Goal: Task Accomplishment & Management: Use online tool/utility

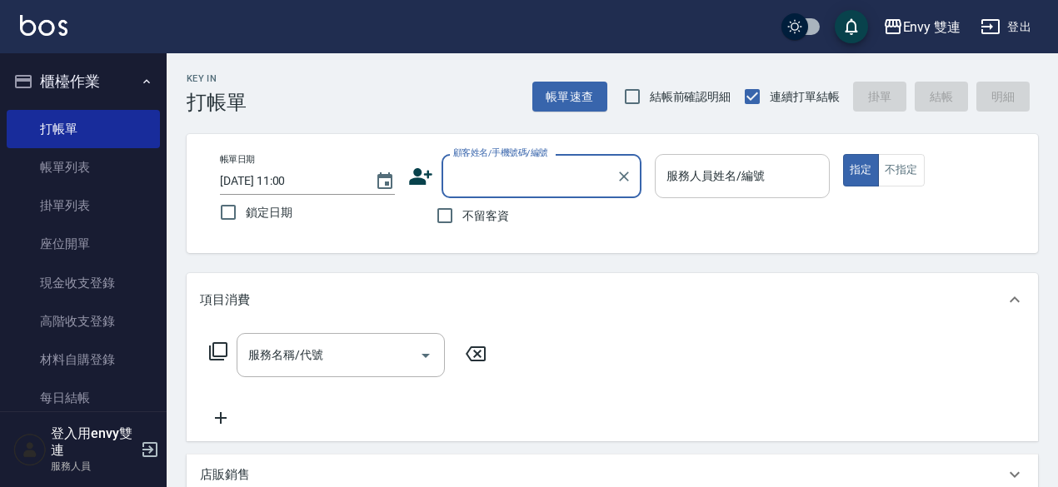
click at [689, 162] on input "服務人員姓名/編號" at bounding box center [742, 176] width 160 height 29
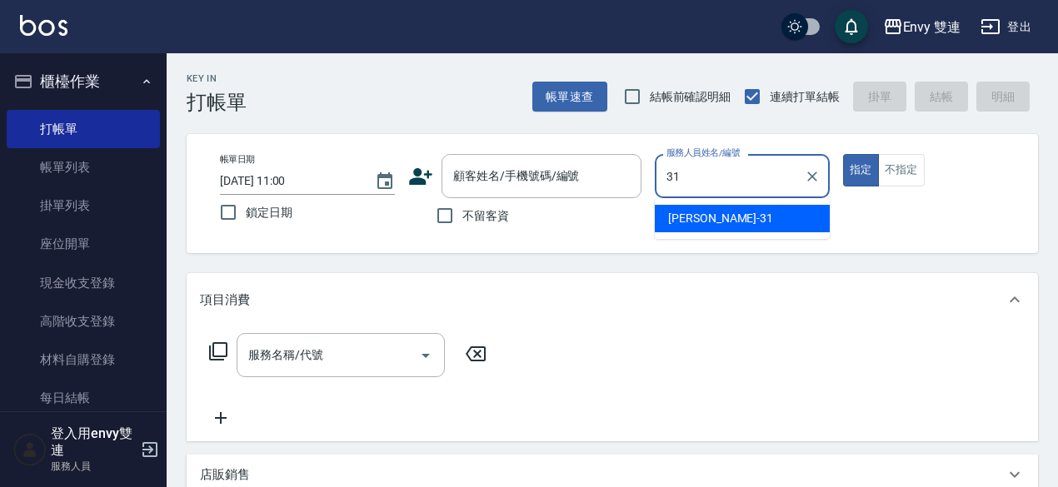
type input "[PERSON_NAME]-31"
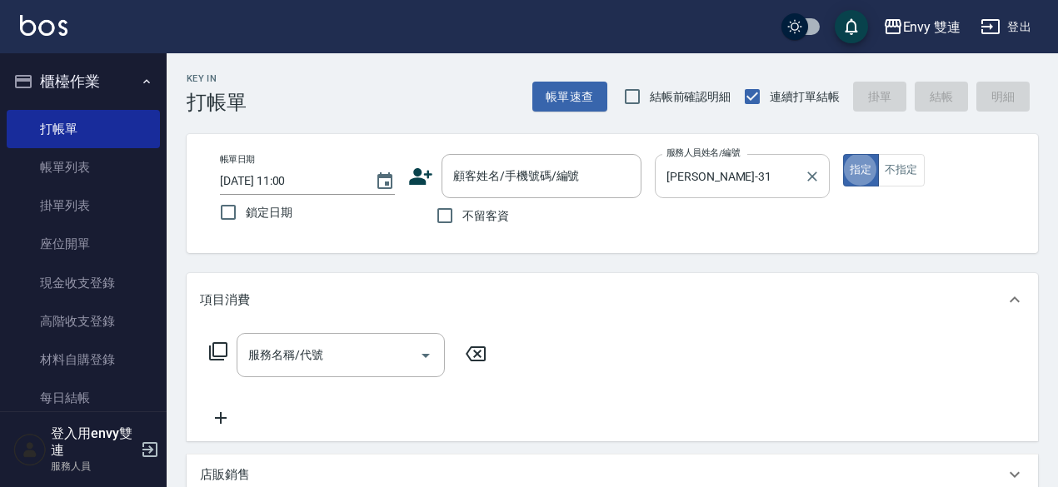
type button "true"
click at [418, 356] on icon "Open" at bounding box center [426, 356] width 20 height 20
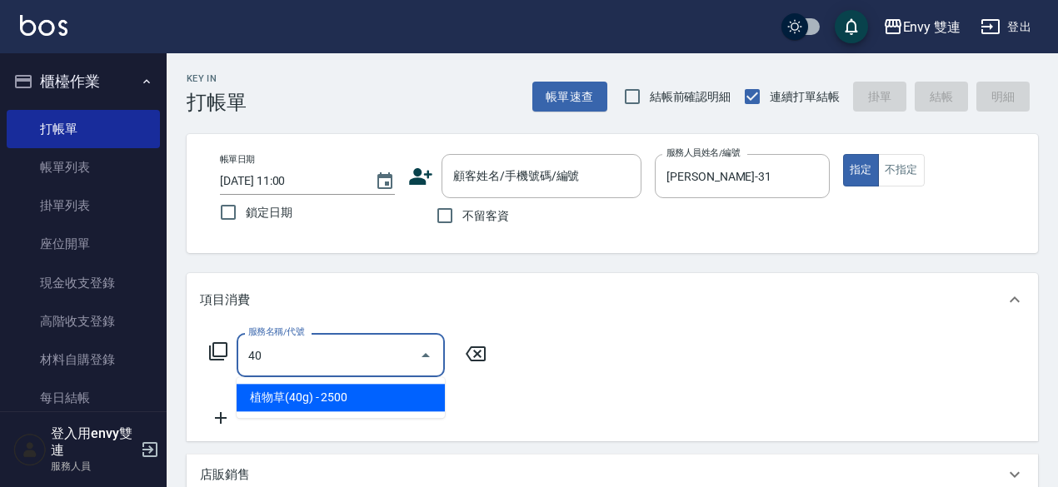
type input "4"
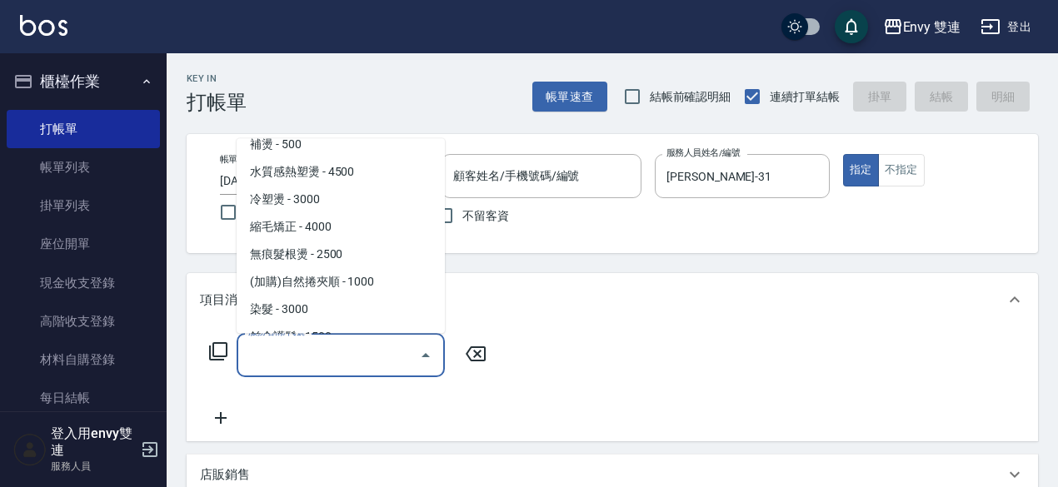
scroll to position [152, 0]
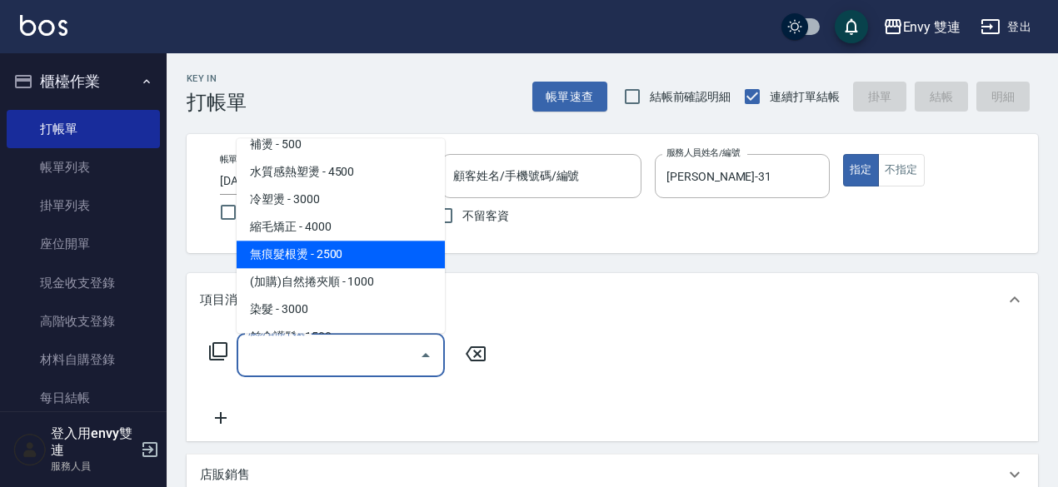
click at [336, 241] on span "無痕髮根燙 - 2500" at bounding box center [340, 254] width 208 height 27
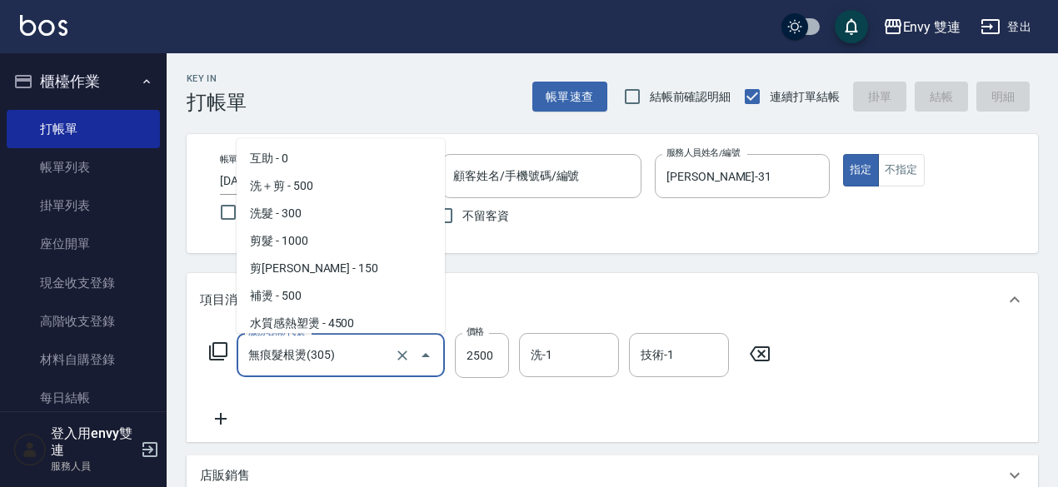
click at [363, 363] on input "無痕髮根燙(305)" at bounding box center [317, 355] width 147 height 29
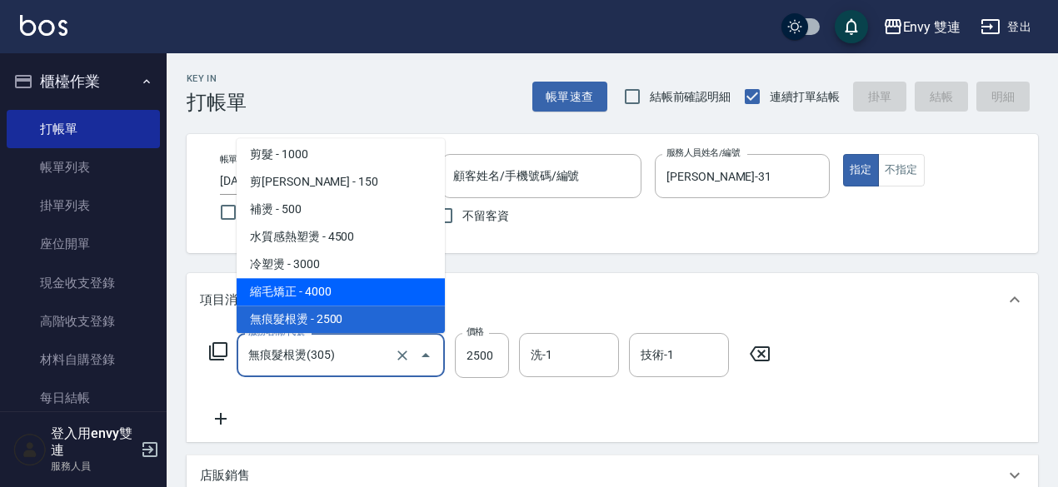
click at [343, 292] on span "縮毛矯正 - 4000" at bounding box center [340, 291] width 208 height 27
type input "縮毛矯正 (304)"
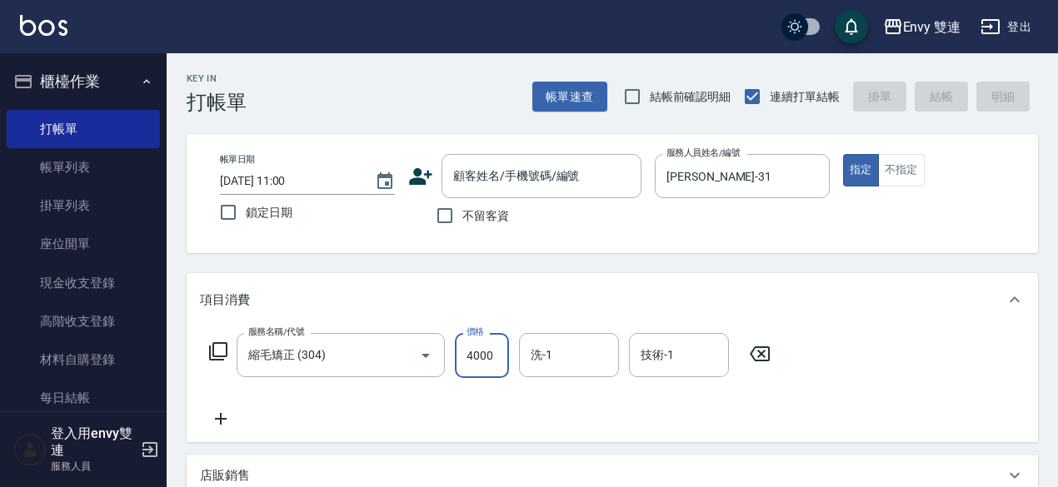
click at [490, 357] on input "4000" at bounding box center [482, 355] width 54 height 45
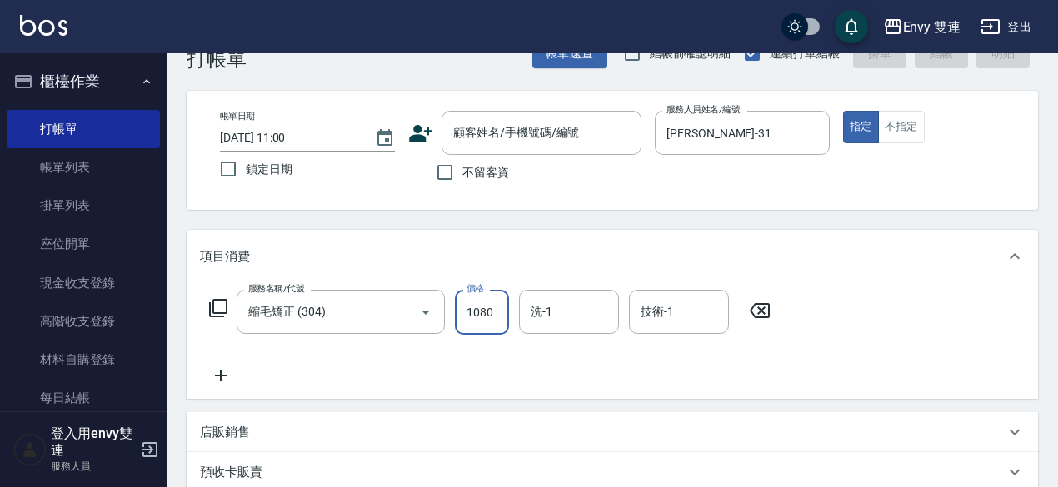
scroll to position [0, 0]
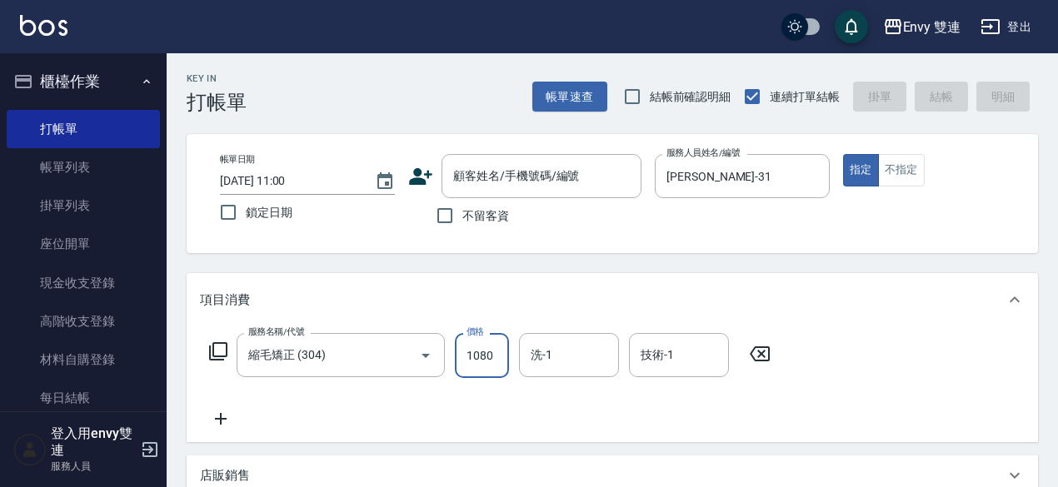
type input "1080"
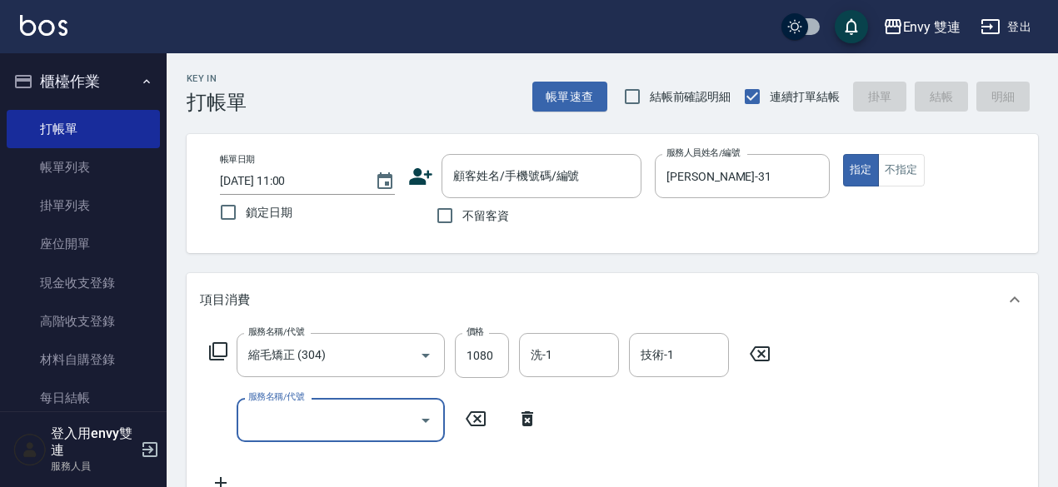
click at [485, 416] on icon at bounding box center [476, 419] width 42 height 20
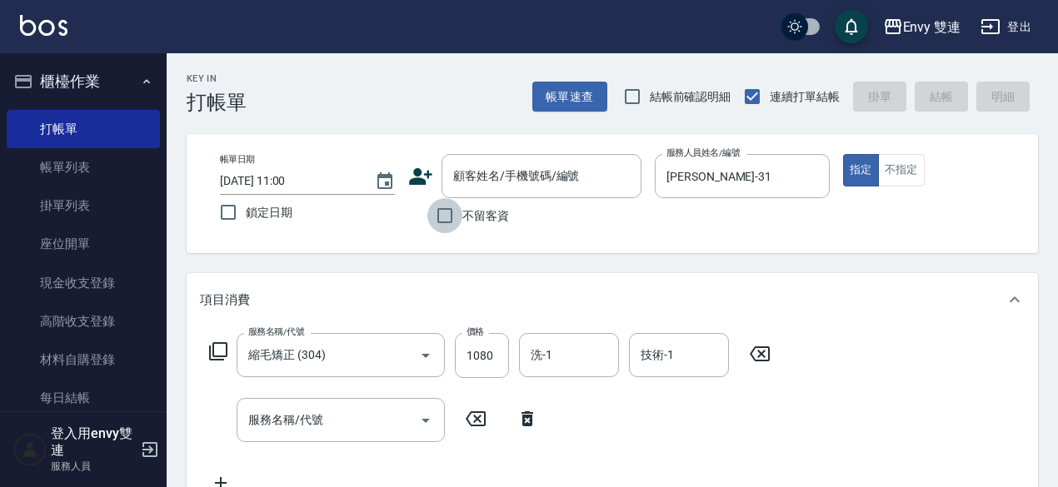
click at [448, 222] on input "不留客資" at bounding box center [444, 215] width 35 height 35
checkbox input "true"
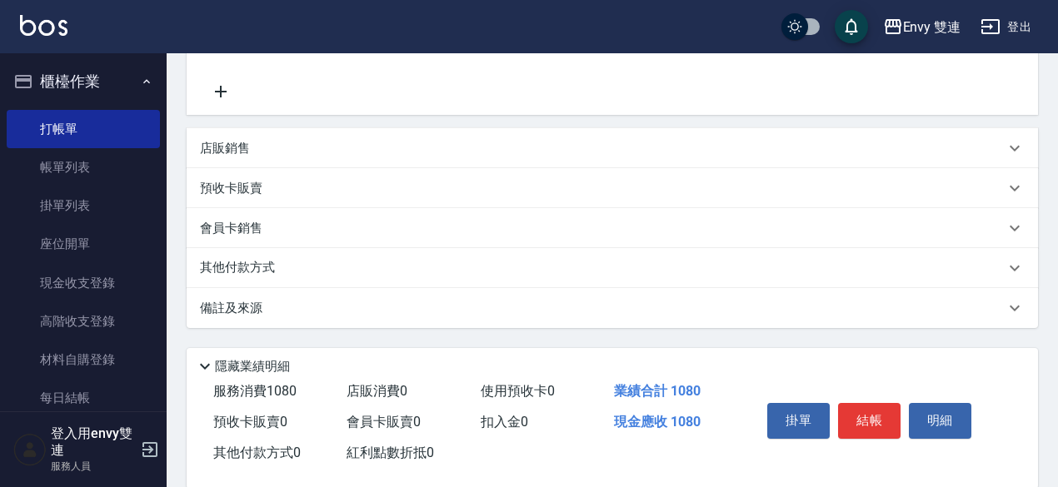
scroll to position [419, 0]
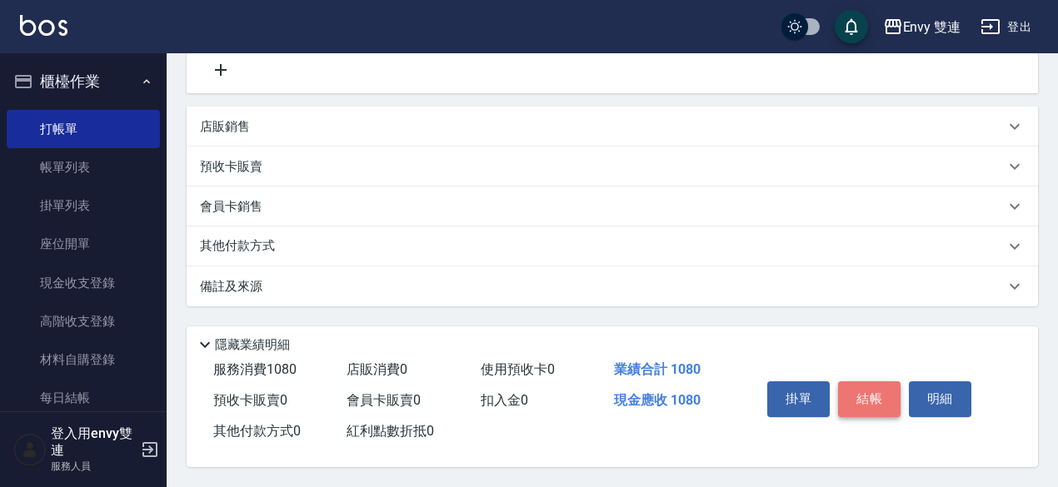
click at [870, 397] on button "結帳" at bounding box center [869, 398] width 62 height 35
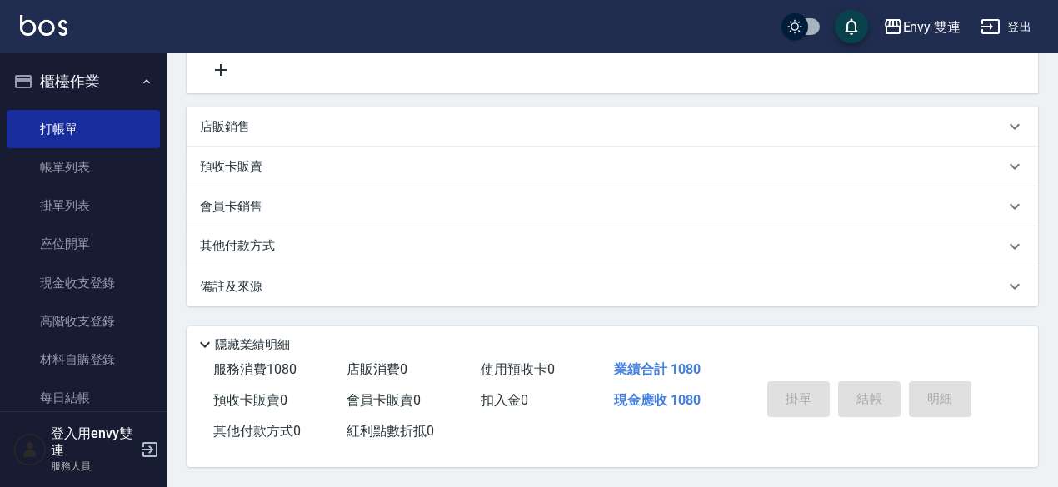
type input "[DATE] 11:59"
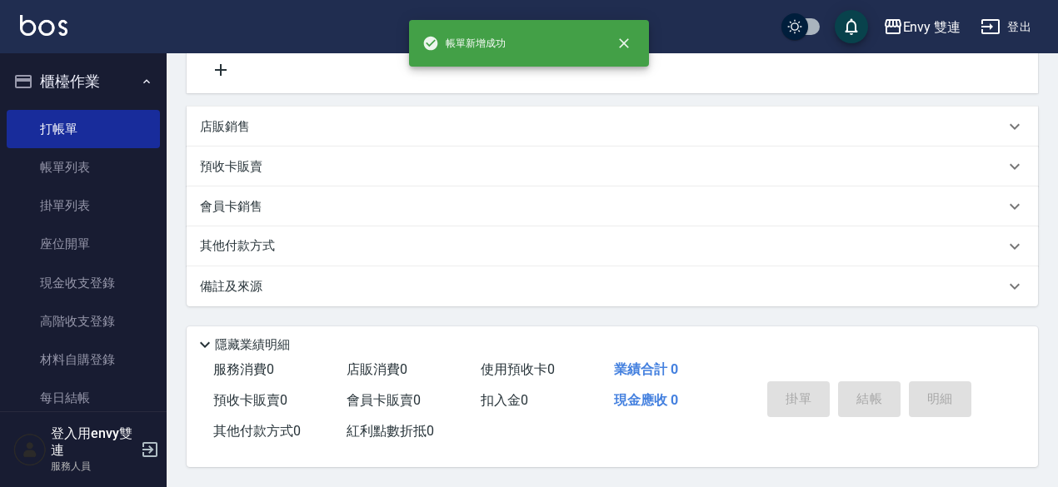
scroll to position [0, 0]
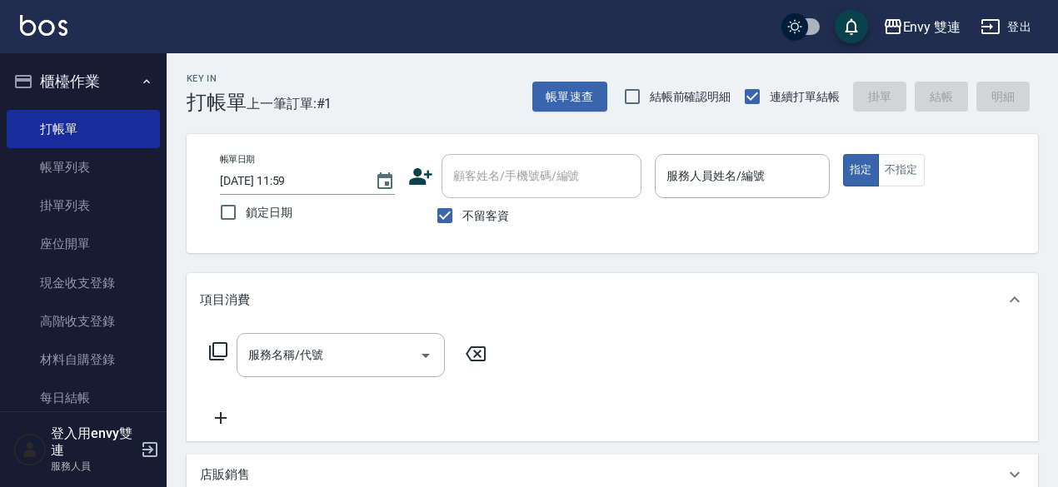
click at [323, 52] on div "Envy 雙連 登出" at bounding box center [529, 26] width 1058 height 53
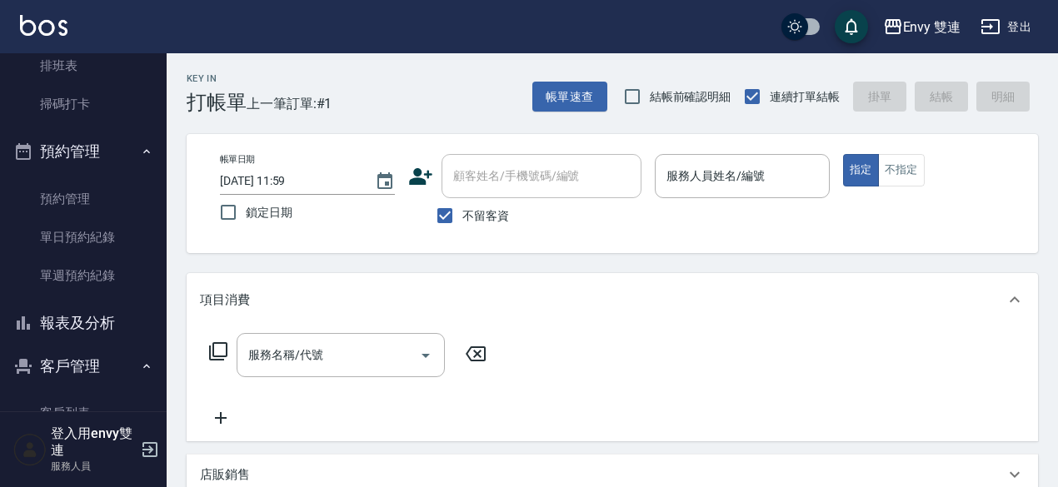
scroll to position [474, 0]
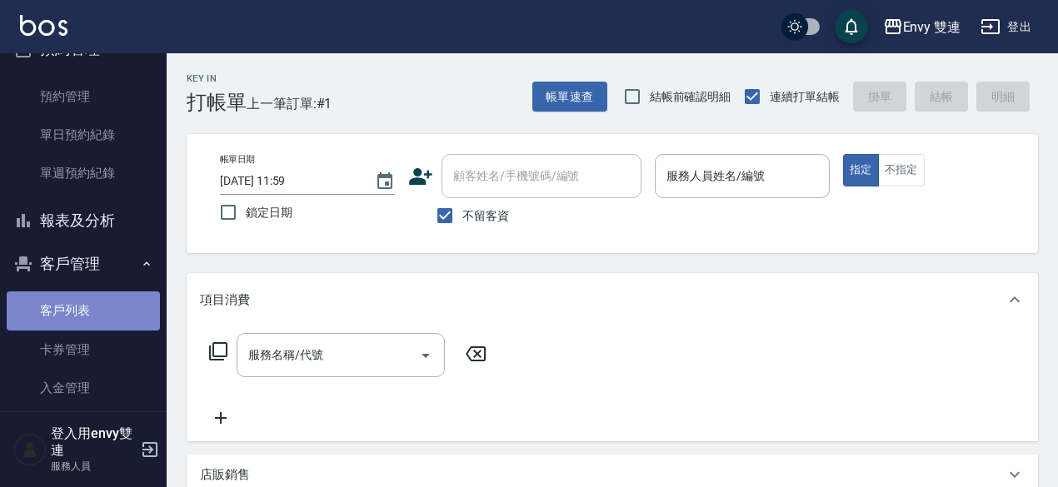
click at [88, 326] on link "客戶列表" at bounding box center [83, 310] width 153 height 38
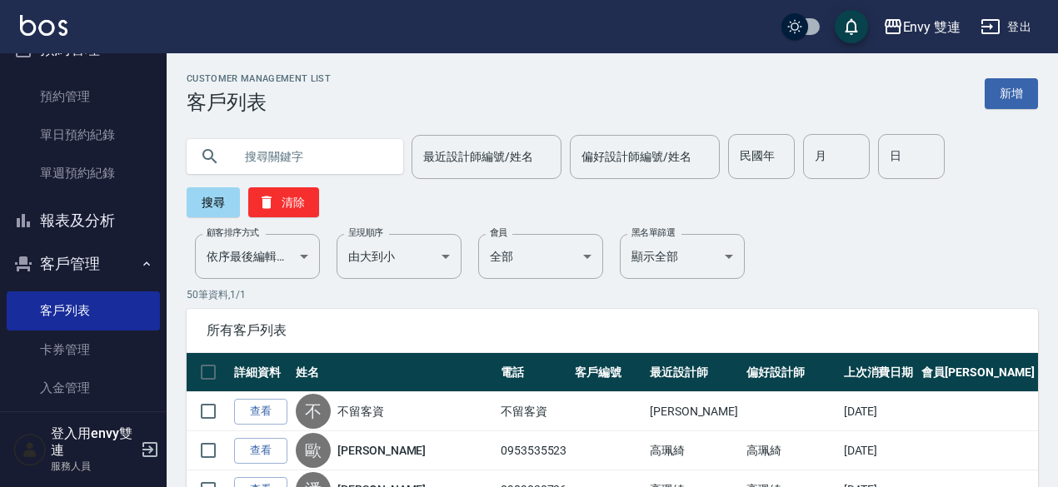
click at [316, 145] on input "text" at bounding box center [311, 156] width 157 height 45
type input "0919360576"
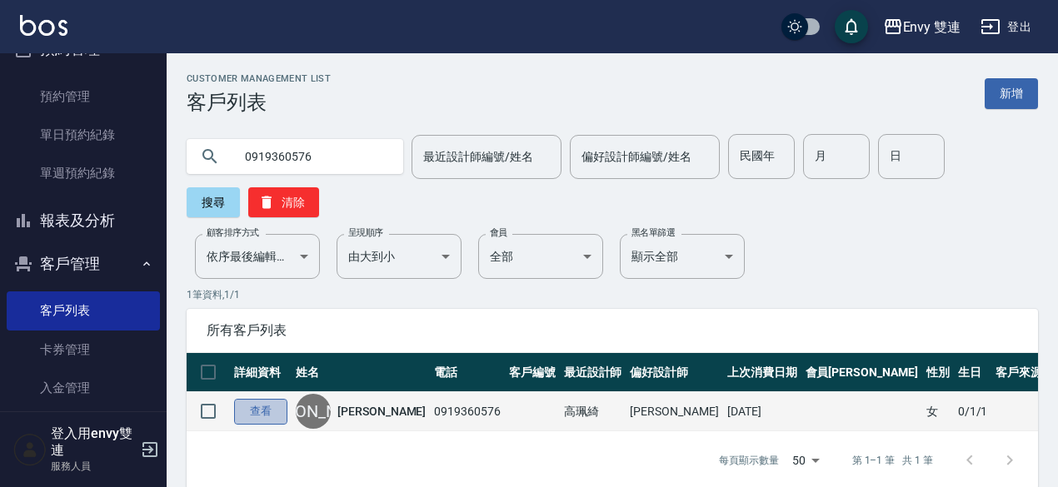
click at [236, 411] on link "查看" at bounding box center [260, 412] width 53 height 26
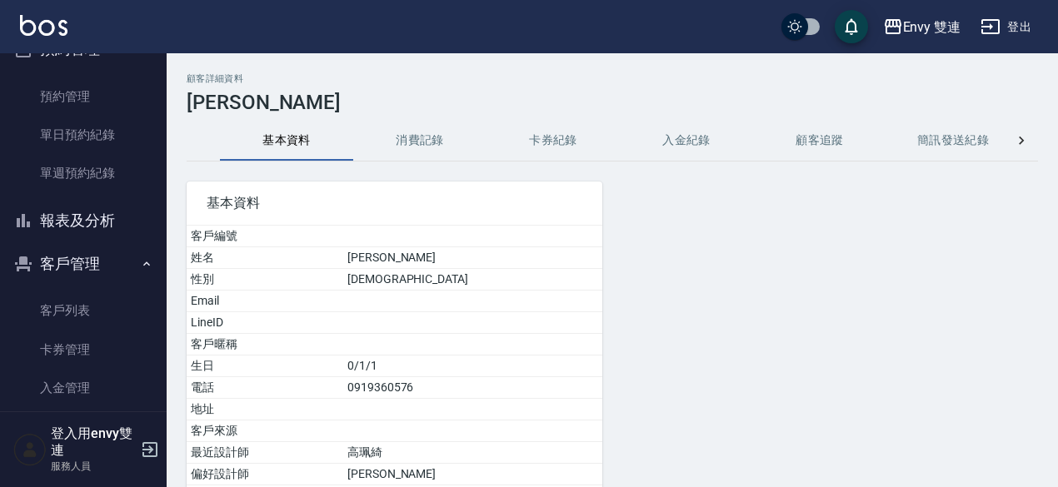
click at [413, 150] on button "消費記錄" at bounding box center [419, 141] width 133 height 40
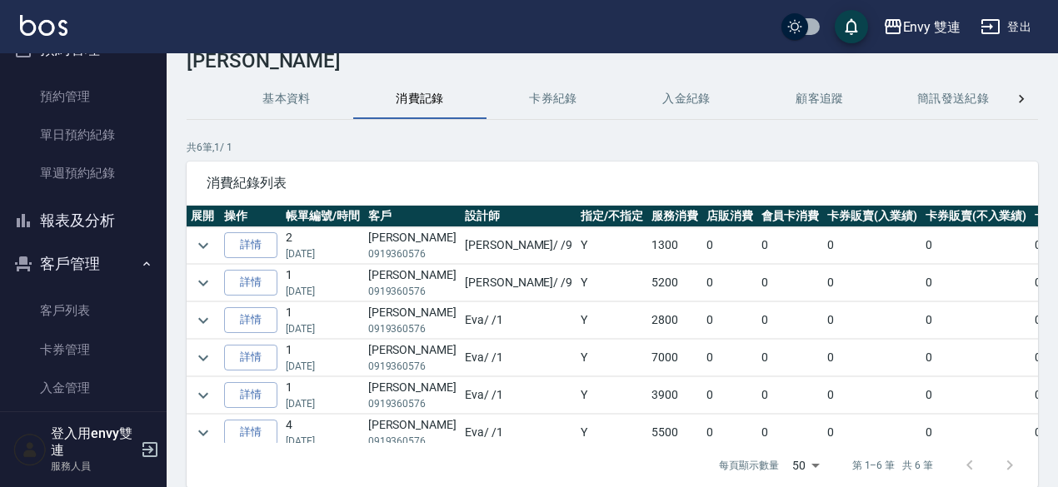
scroll to position [18, 0]
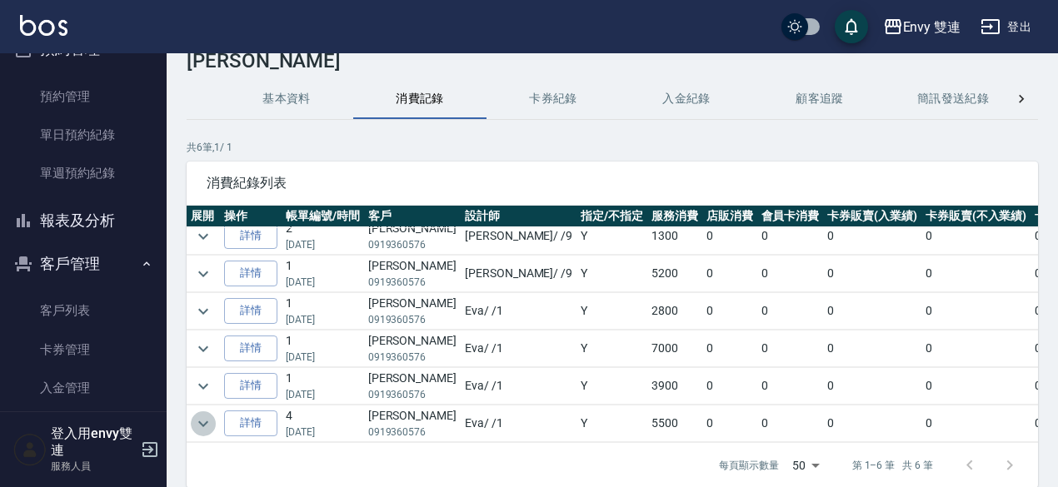
click at [199, 414] on icon "expand row" at bounding box center [203, 424] width 20 height 20
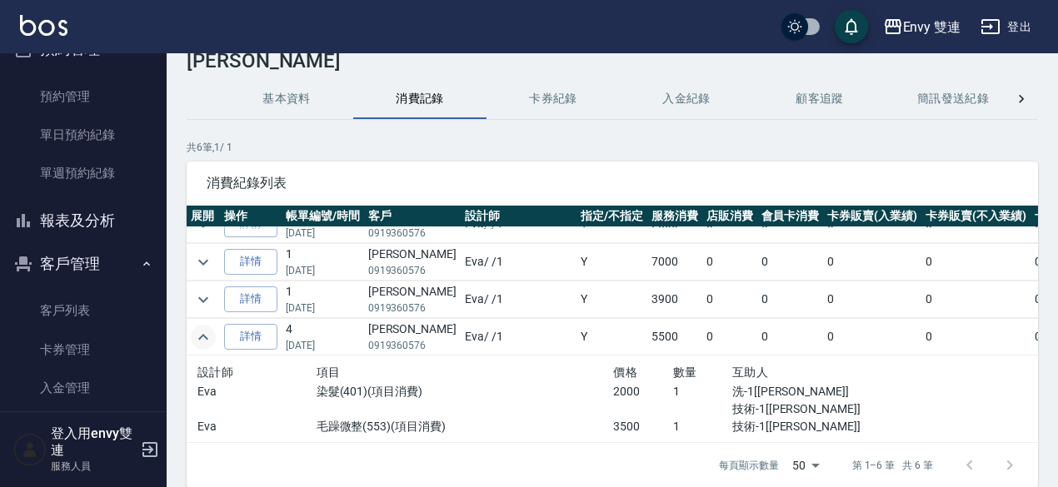
scroll to position [0, 0]
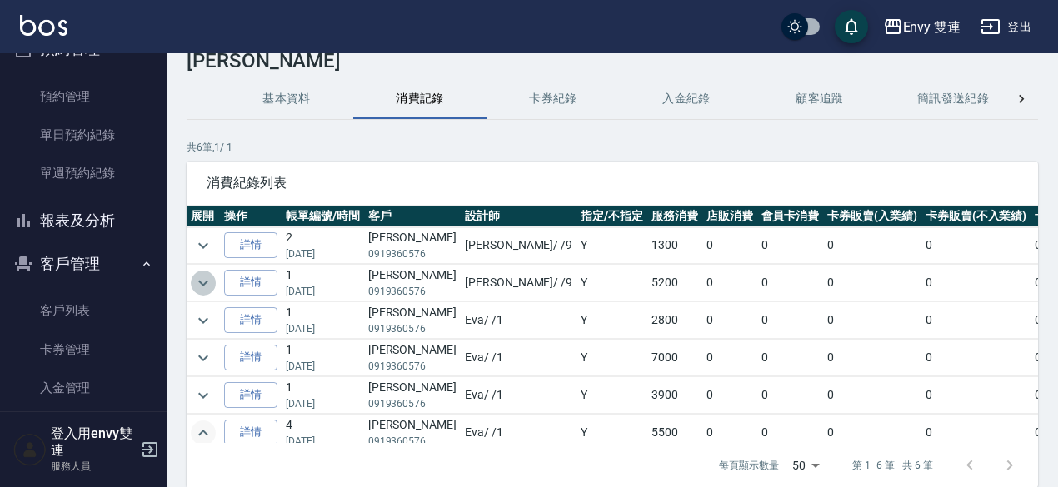
click at [206, 280] on icon "expand row" at bounding box center [203, 283] width 10 height 6
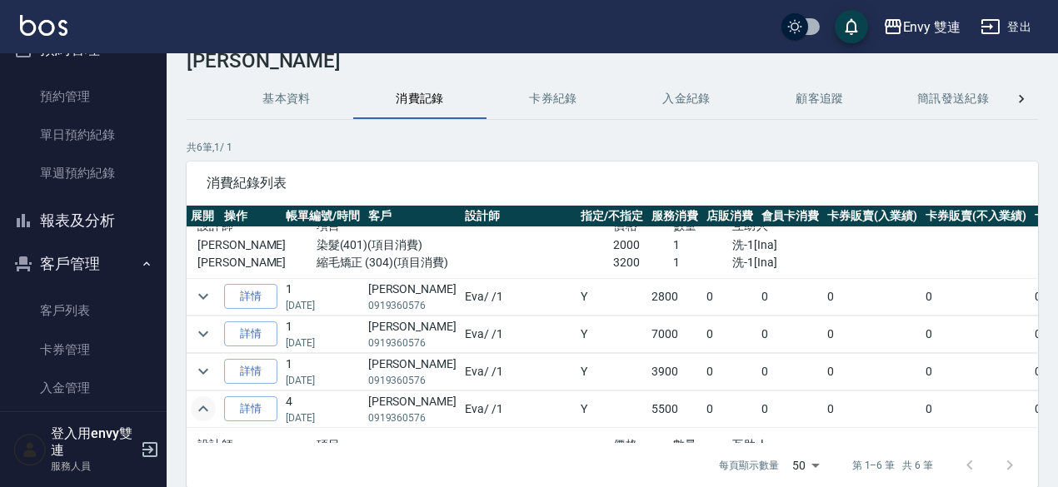
scroll to position [93, 0]
click at [200, 286] on icon "expand row" at bounding box center [203, 296] width 20 height 20
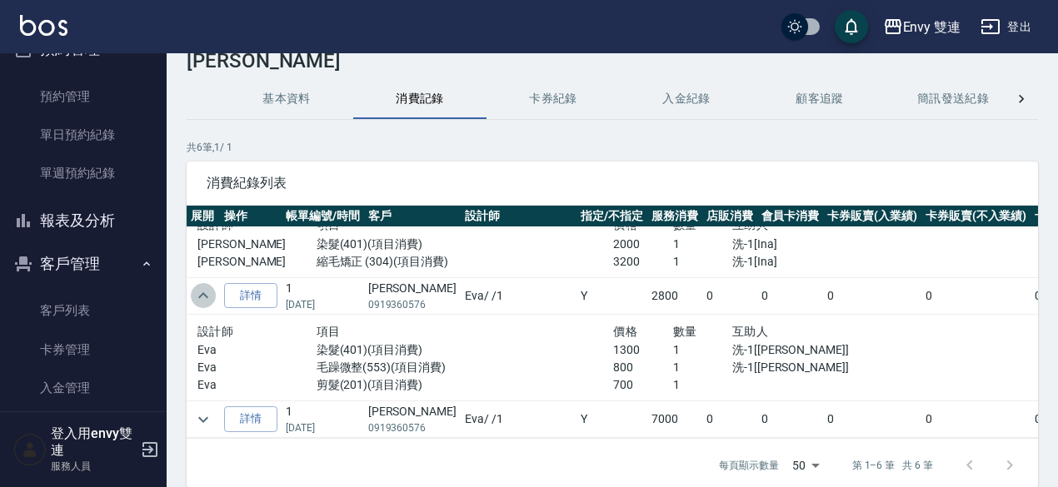
click at [200, 286] on icon "expand row" at bounding box center [203, 296] width 20 height 20
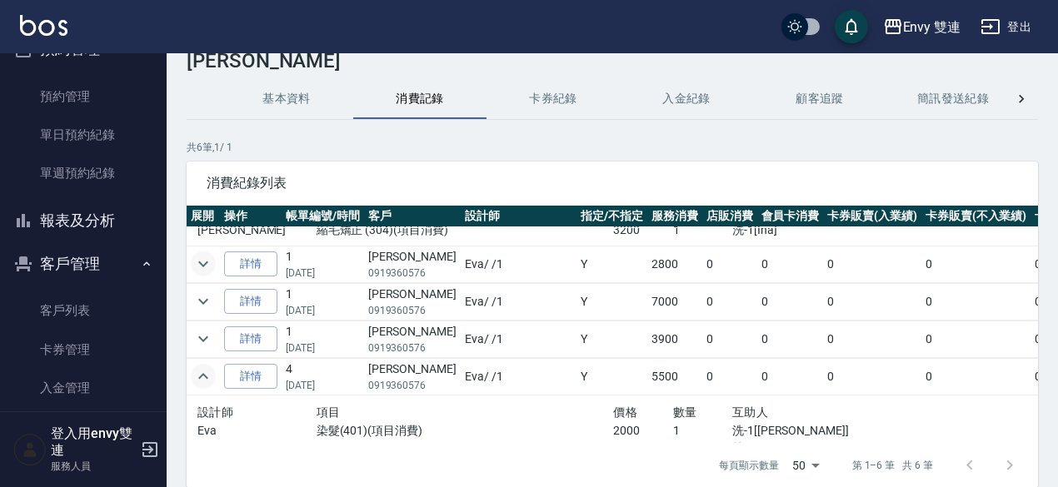
scroll to position [127, 0]
click at [196, 302] on icon "expand row" at bounding box center [203, 300] width 20 height 20
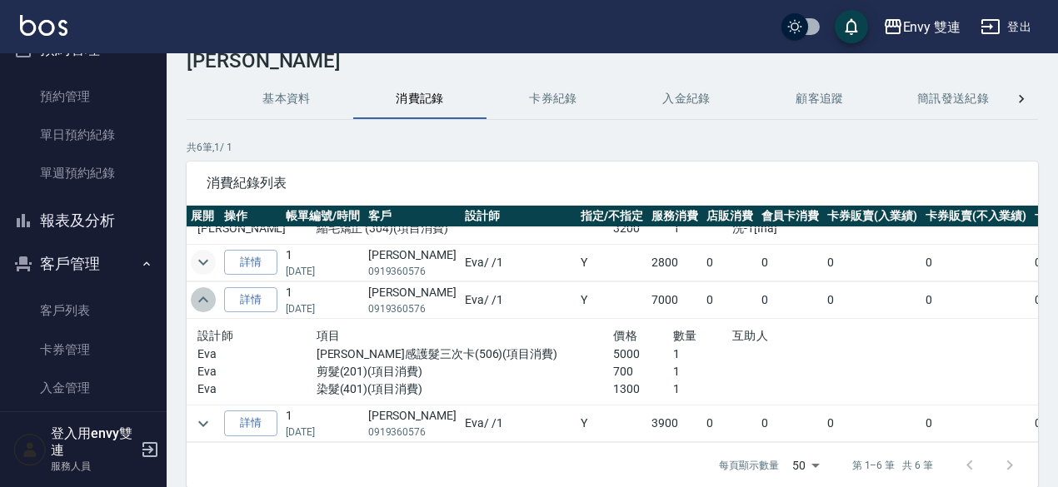
click at [196, 302] on icon "expand row" at bounding box center [203, 300] width 20 height 20
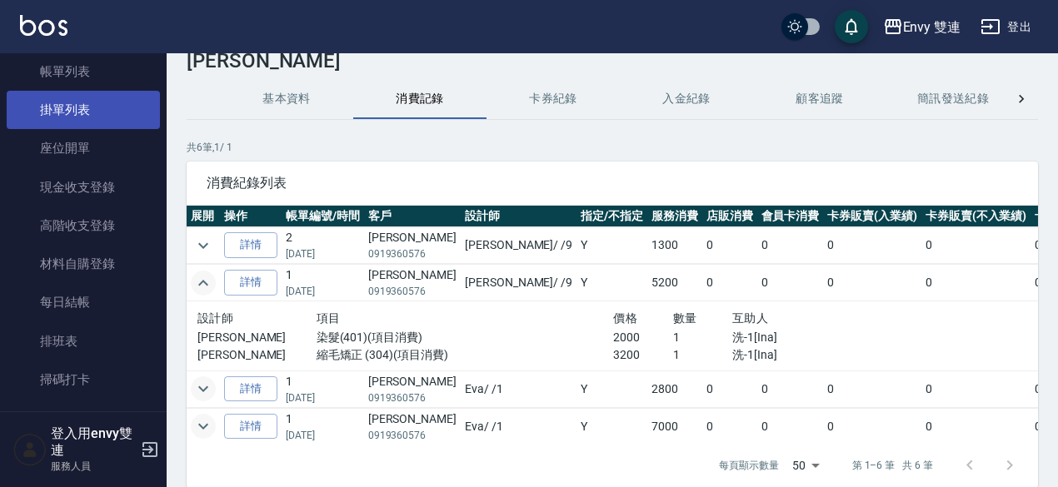
scroll to position [0, 0]
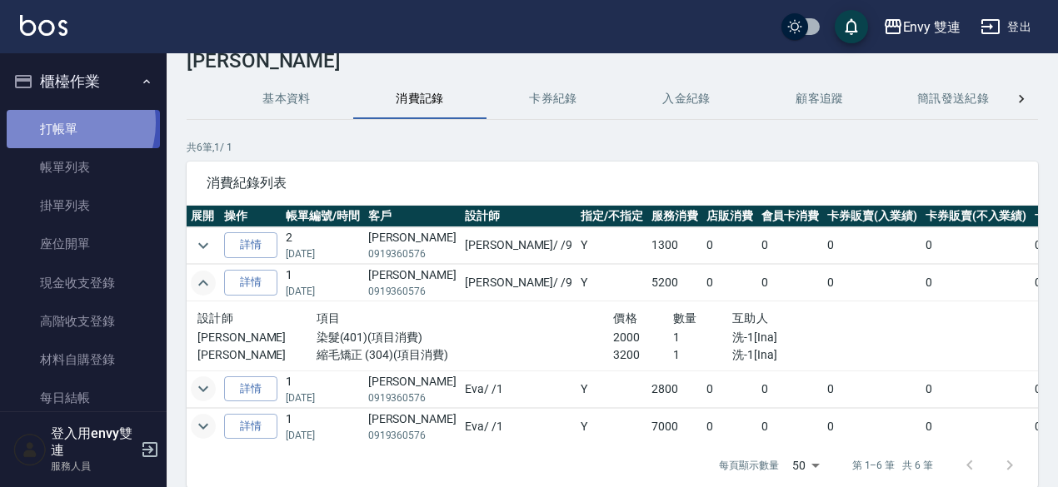
click at [62, 122] on link "打帳單" at bounding box center [83, 129] width 153 height 38
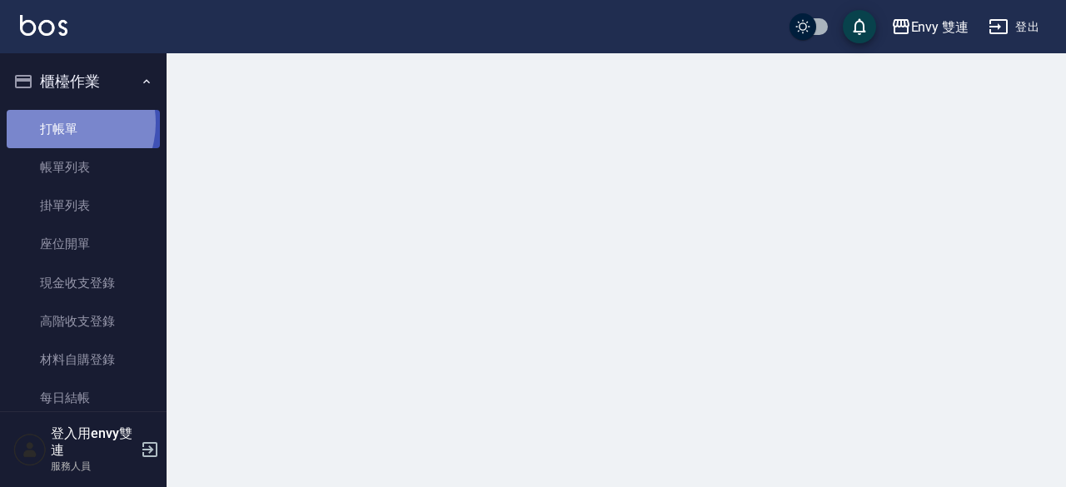
click at [62, 122] on link "打帳單" at bounding box center [83, 129] width 153 height 38
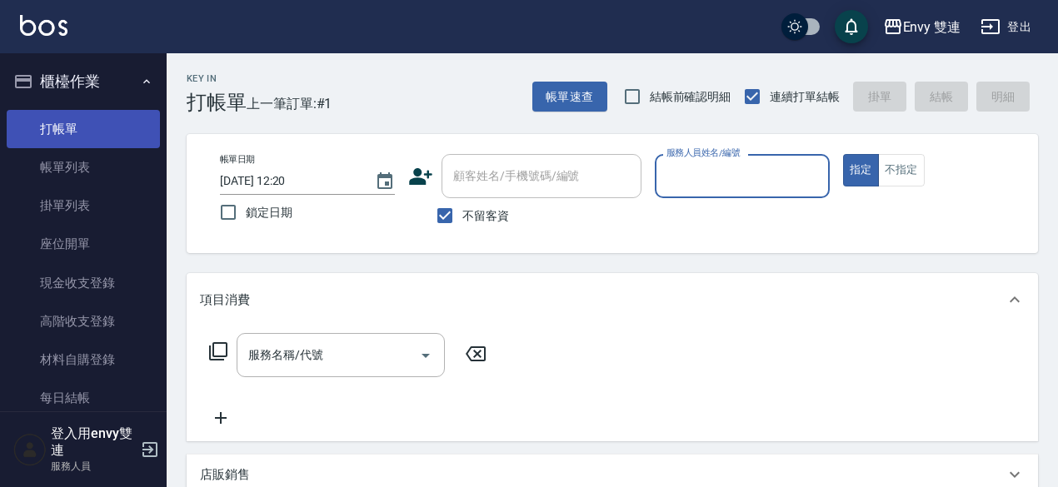
click at [62, 122] on link "打帳單" at bounding box center [83, 129] width 153 height 38
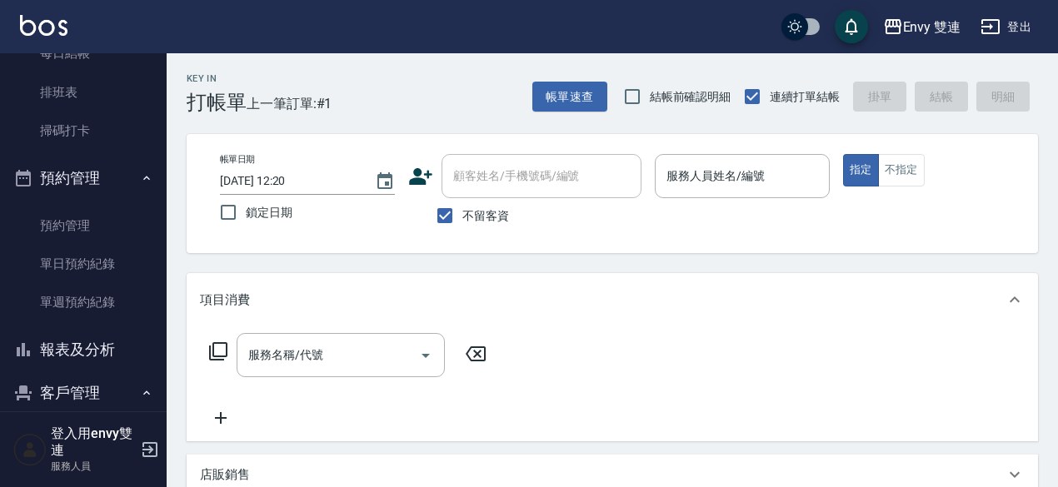
scroll to position [347, 0]
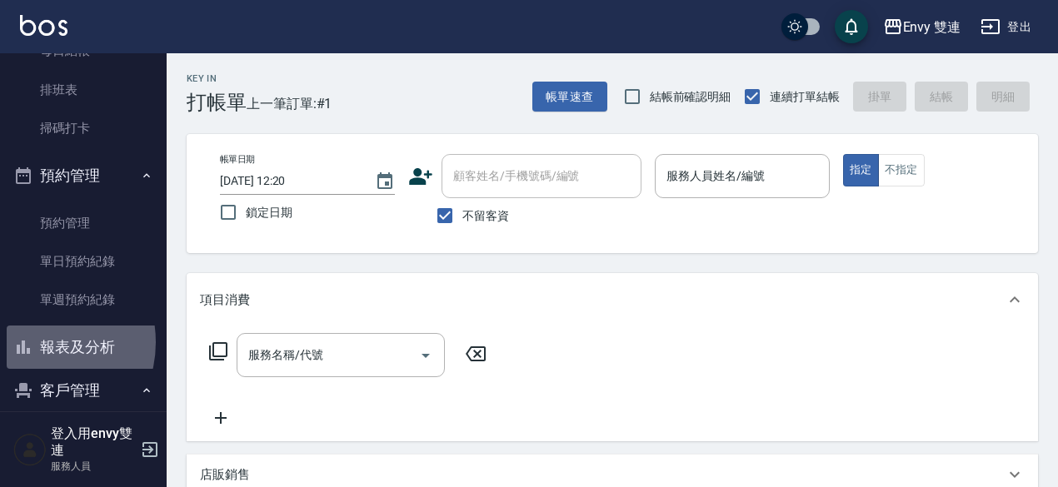
click at [34, 342] on button "報表及分析" at bounding box center [83, 347] width 153 height 43
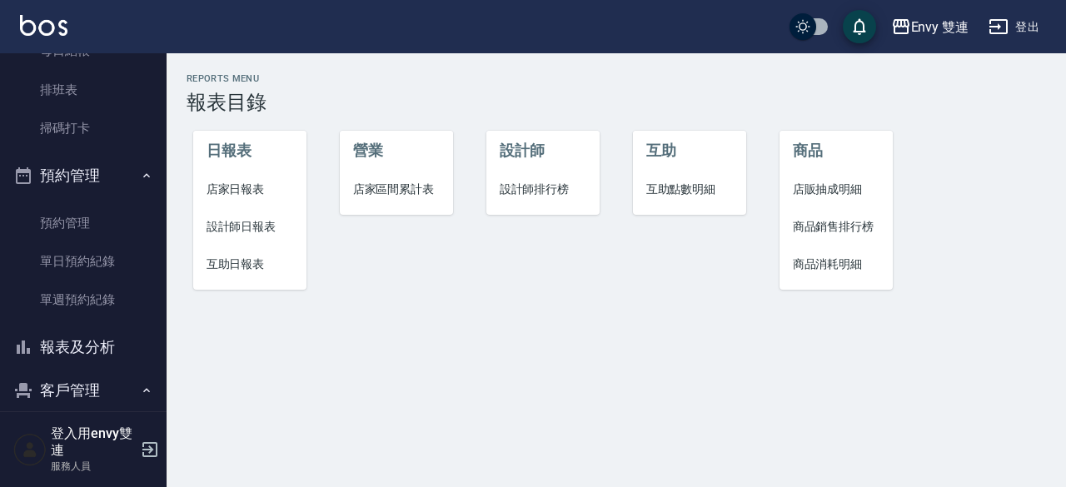
click at [246, 220] on span "設計師日報表" at bounding box center [250, 226] width 87 height 17
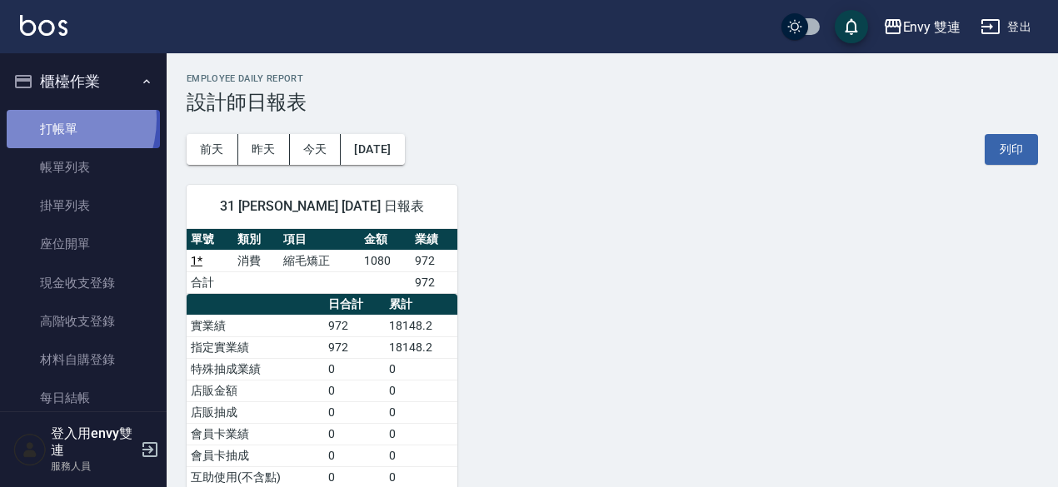
click at [47, 119] on link "打帳單" at bounding box center [83, 129] width 153 height 38
